Goal: Transaction & Acquisition: Download file/media

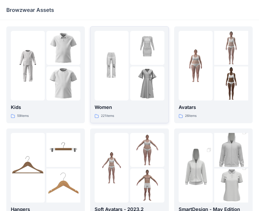
click at [101, 79] on img at bounding box center [112, 66] width 34 height 34
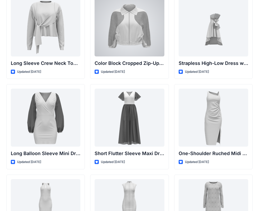
scroll to position [132, 0]
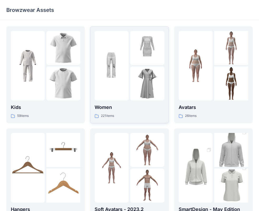
click at [121, 76] on img at bounding box center [112, 66] width 34 height 34
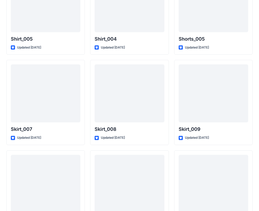
scroll to position [2503, 0]
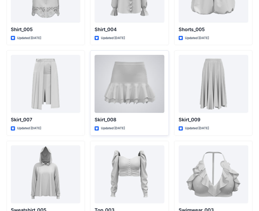
click at [124, 106] on div at bounding box center [130, 84] width 70 height 58
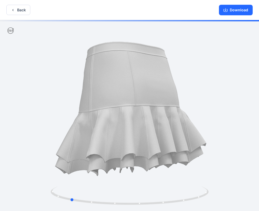
drag, startPoint x: 124, startPoint y: 106, endPoint x: 224, endPoint y: 113, distance: 100.4
click at [224, 113] on div at bounding box center [129, 116] width 259 height 192
click at [20, 8] on button "Back" at bounding box center [18, 10] width 24 height 10
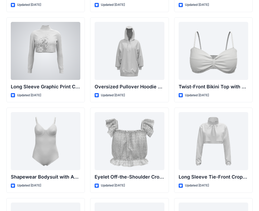
scroll to position [1502, 0]
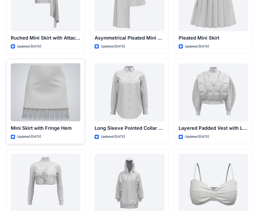
click at [68, 94] on div at bounding box center [46, 92] width 70 height 58
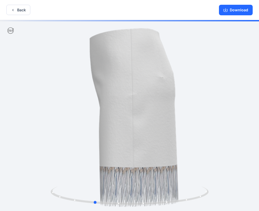
drag, startPoint x: 155, startPoint y: 89, endPoint x: 117, endPoint y: 99, distance: 39.3
click at [117, 99] on div at bounding box center [129, 116] width 259 height 192
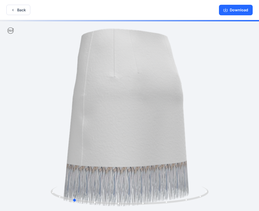
drag, startPoint x: 123, startPoint y: 104, endPoint x: 267, endPoint y: 111, distance: 143.5
click at [259, 111] on html "Back Download Version History" at bounding box center [129, 106] width 259 height 212
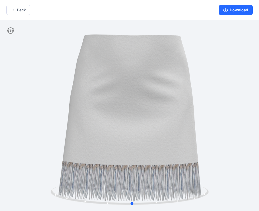
drag, startPoint x: 169, startPoint y: 114, endPoint x: 221, endPoint y: 113, distance: 52.2
click at [221, 113] on div at bounding box center [129, 116] width 259 height 192
click at [14, 12] on icon "button" at bounding box center [13, 10] width 4 height 4
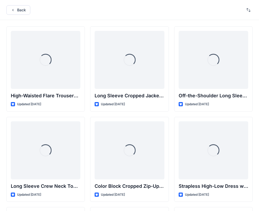
scroll to position [1502, 0]
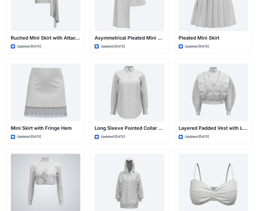
drag, startPoint x: 79, startPoint y: 198, endPoint x: 87, endPoint y: 179, distance: 20.6
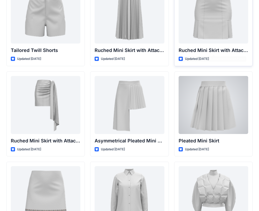
scroll to position [1476, 0]
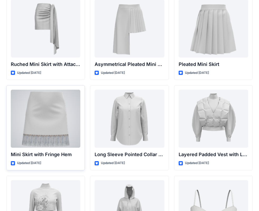
click at [60, 104] on div at bounding box center [46, 119] width 70 height 58
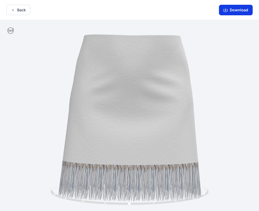
click at [231, 11] on button "Download" at bounding box center [236, 10] width 34 height 11
